Goal: Task Accomplishment & Management: Complete application form

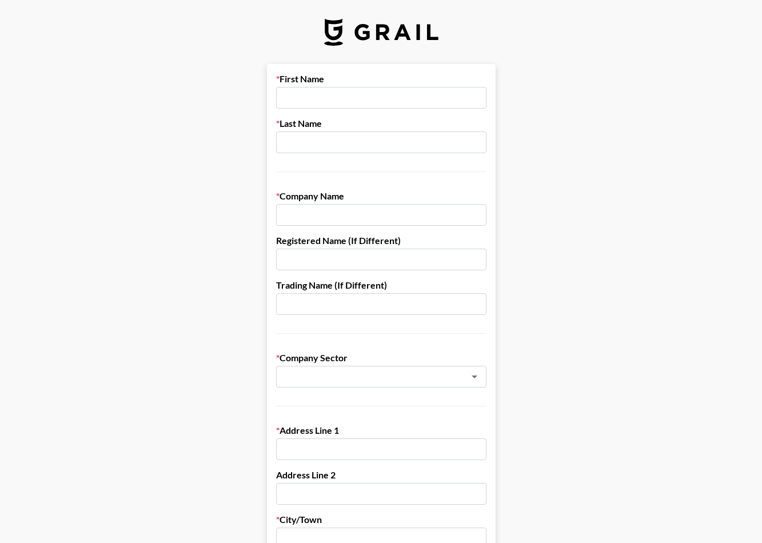
click at [350, 98] on input "text" at bounding box center [381, 98] width 210 height 22
type input "[PERSON_NAME]"
click at [352, 216] on input "DB" at bounding box center [381, 215] width 210 height 22
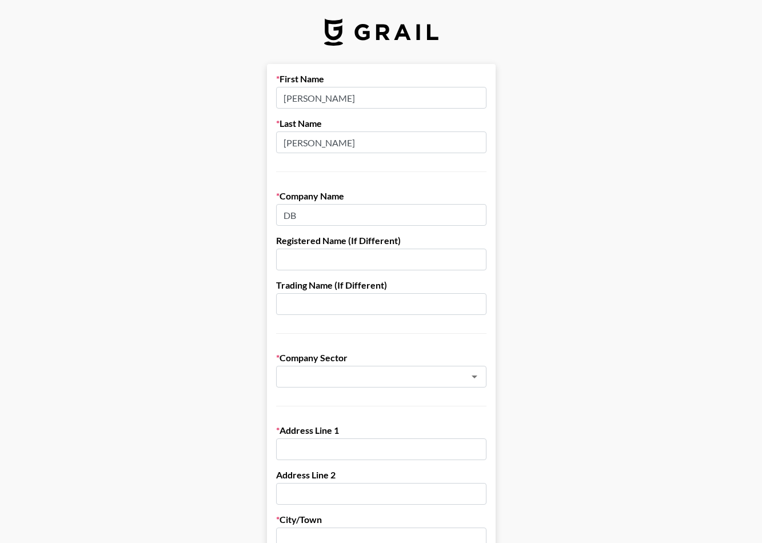
click at [352, 216] on input "DB" at bounding box center [381, 215] width 210 height 22
type input "Backbone Media"
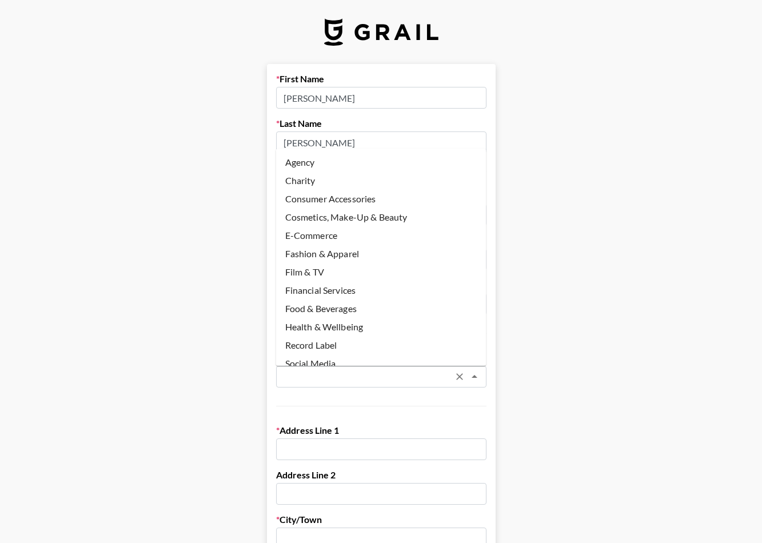
click at [359, 378] on input "text" at bounding box center [366, 377] width 166 height 13
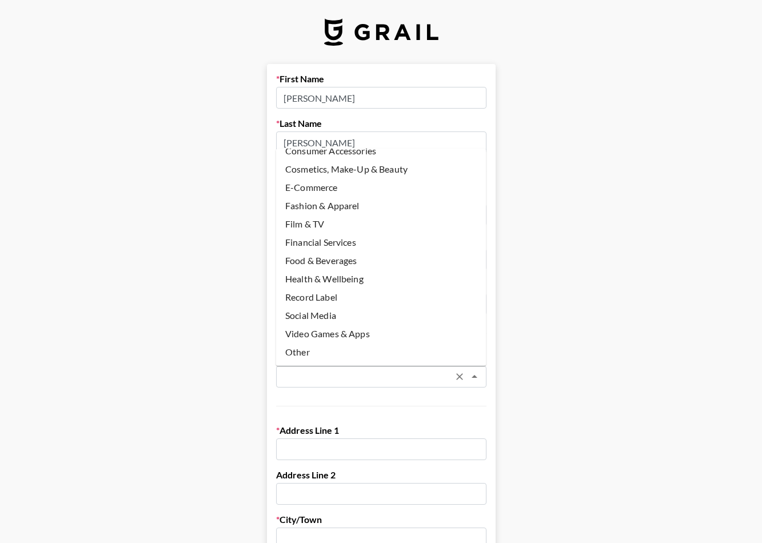
click at [332, 316] on li "Social Media" at bounding box center [381, 316] width 210 height 18
type input "Social Media"
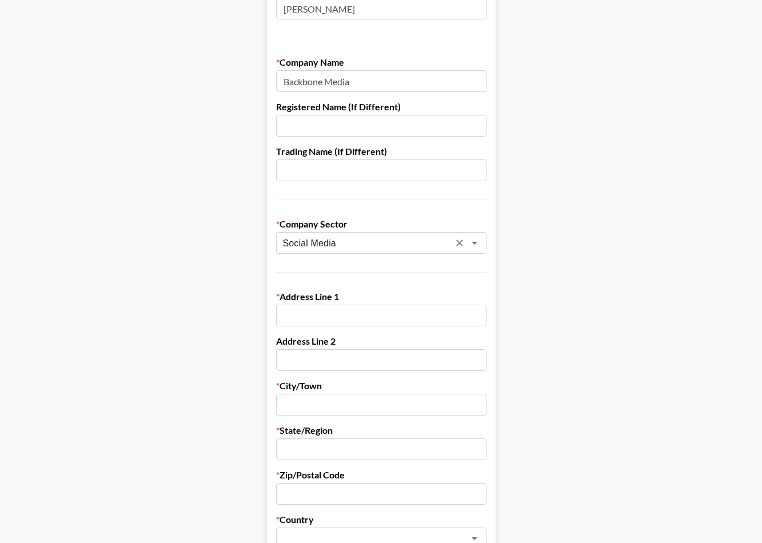
scroll to position [137, 0]
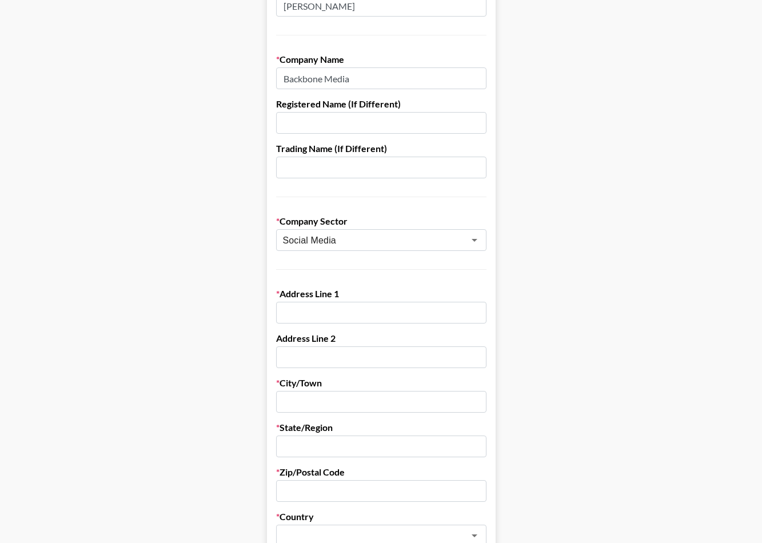
click at [331, 316] on input "text" at bounding box center [381, 313] width 210 height 22
type input "65 North 4th Street"
type input "Delaney Borror"
type input "Suite 1"
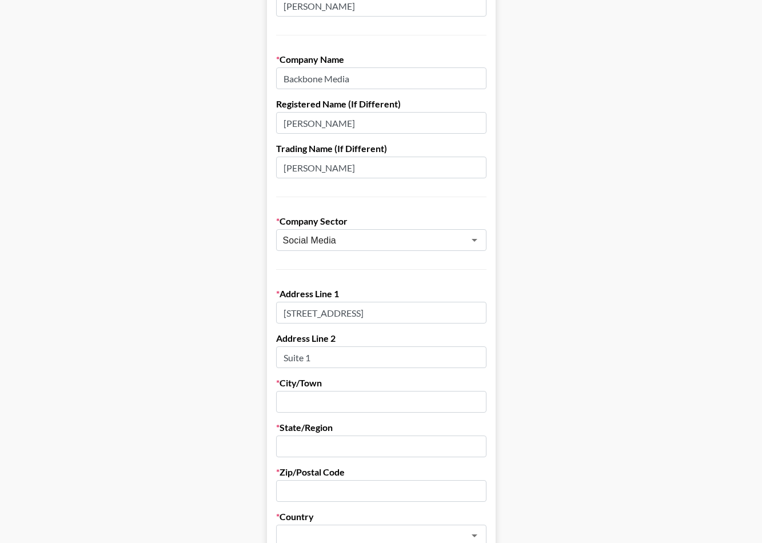
type input "Carbondale"
type input "Colorado"
type input "81623"
type input "delaney.borror@rygr.us"
type input "9195259237"
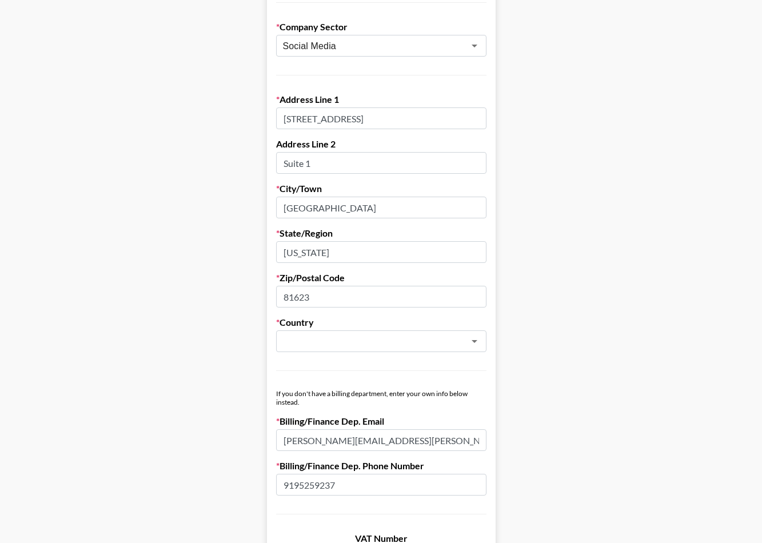
scroll to position [345, 0]
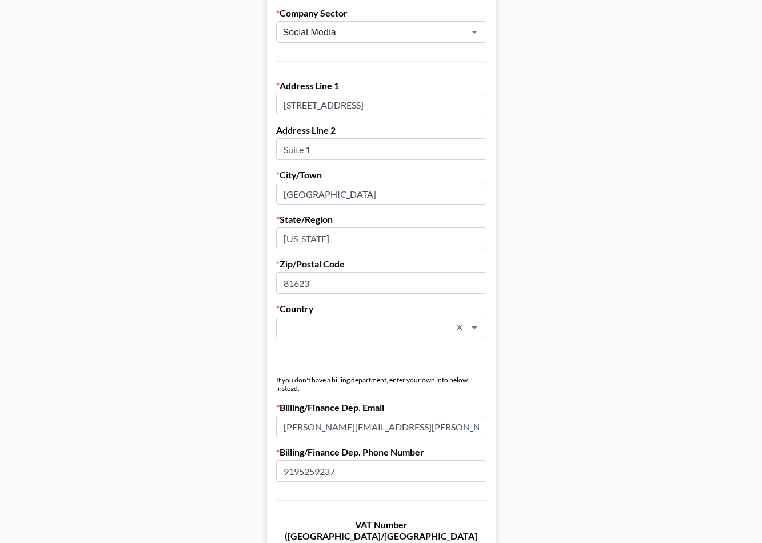
click at [400, 319] on div "​" at bounding box center [381, 328] width 210 height 22
click at [400, 325] on input "text" at bounding box center [366, 327] width 166 height 13
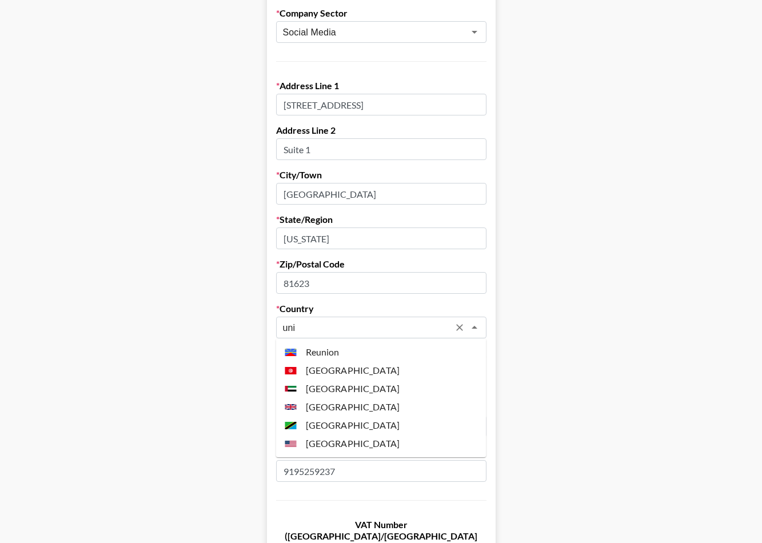
click at [343, 444] on li "United States" at bounding box center [381, 444] width 210 height 18
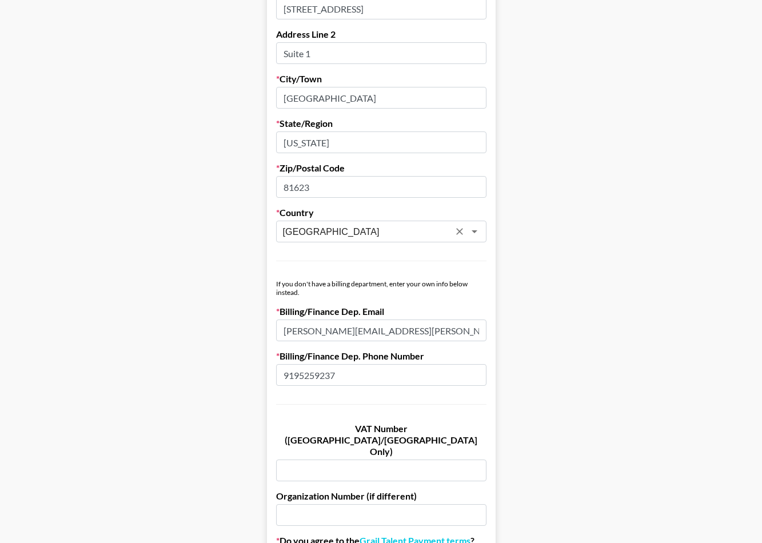
scroll to position [443, 0]
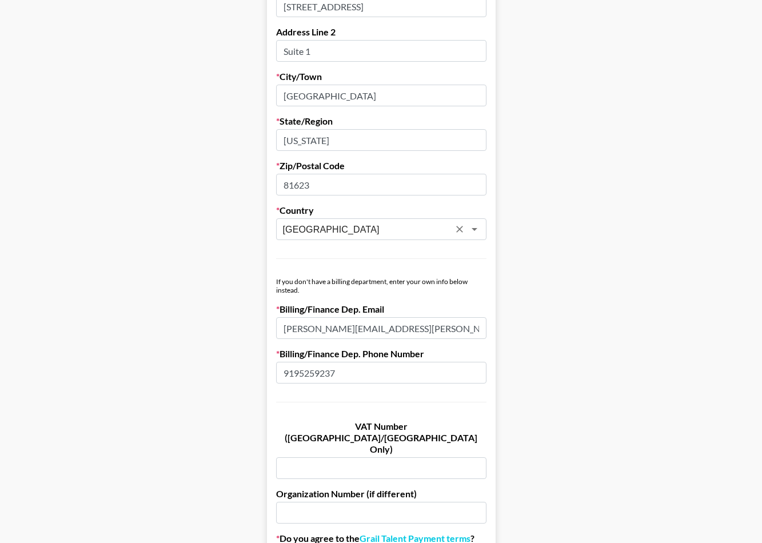
type input "United States"
click at [372, 323] on input "delaney.borror@rygr.us" at bounding box center [381, 328] width 210 height 22
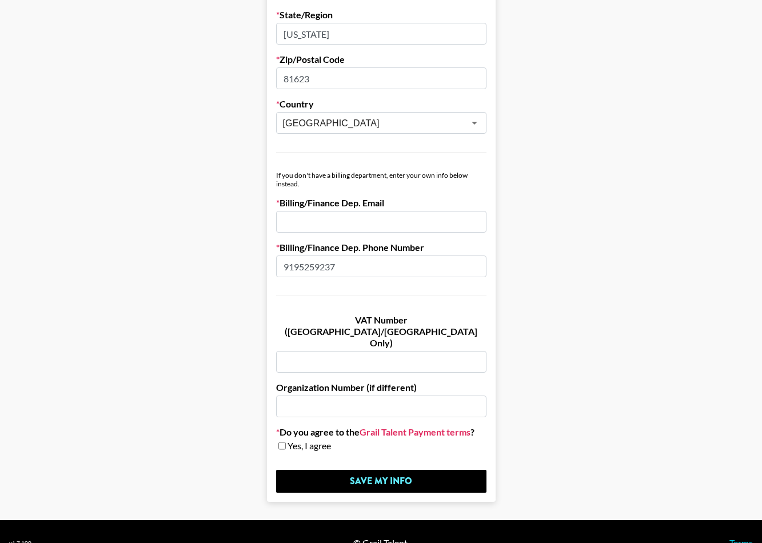
click at [427, 427] on link "Grail Talent Payment terms" at bounding box center [415, 432] width 111 height 11
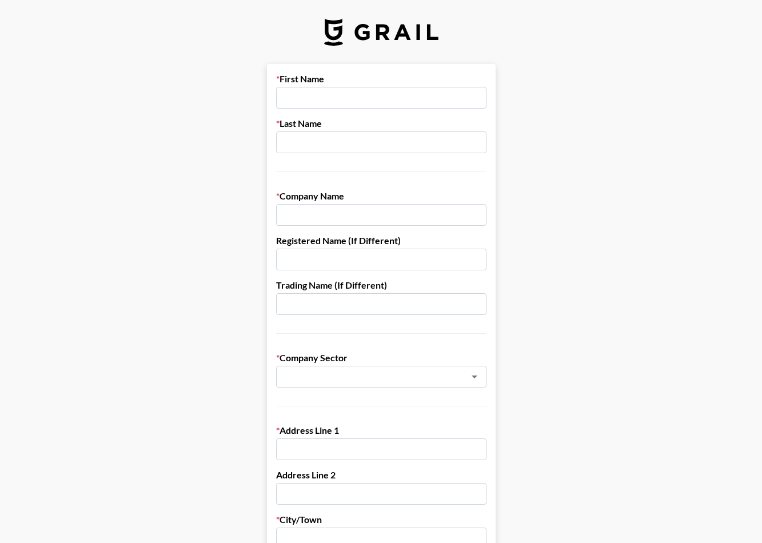
scroll to position [550, 0]
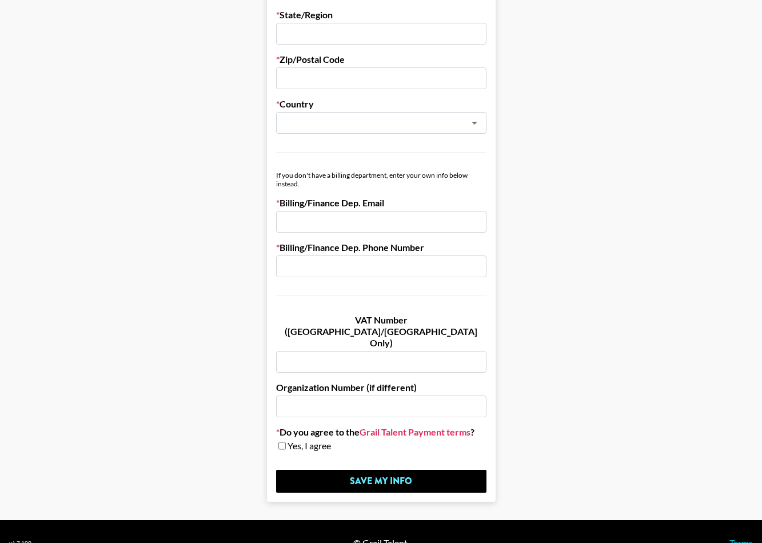
click at [432, 427] on link "Grail Talent Payment terms" at bounding box center [415, 432] width 111 height 11
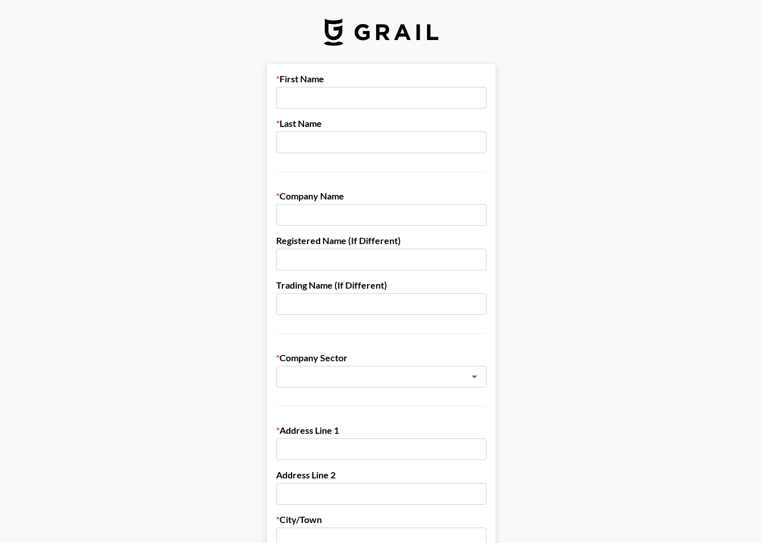
scroll to position [550, 0]
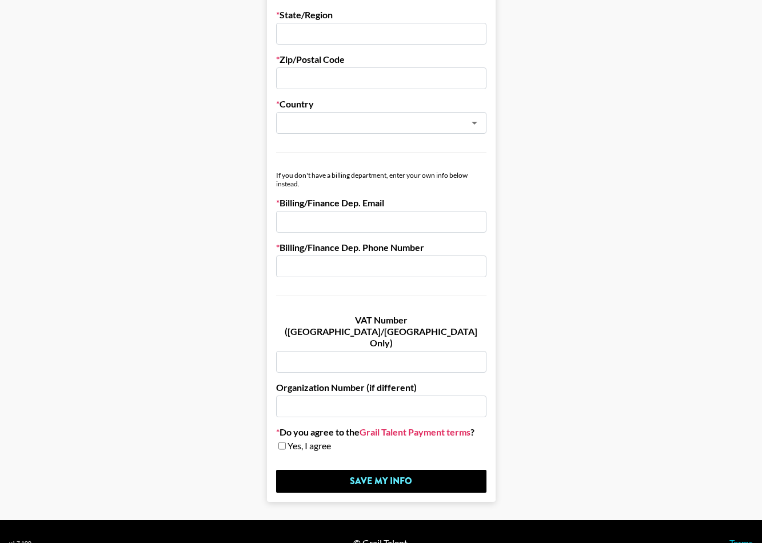
click at [391, 427] on link "Grail Talent Payment terms" at bounding box center [415, 432] width 111 height 11
